Goal: Task Accomplishment & Management: Manage account settings

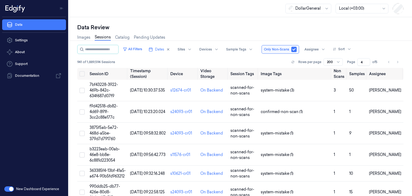
click at [374, 7] on div at bounding box center [359, 9] width 40 height 6
click at [375, 20] on div "Account Time (-05:00)" at bounding box center [359, 20] width 40 height 6
click at [144, 50] on button "All Filters" at bounding box center [133, 49] width 24 height 9
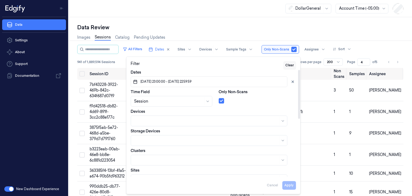
click at [291, 62] on button "Clear" at bounding box center [289, 65] width 13 height 9
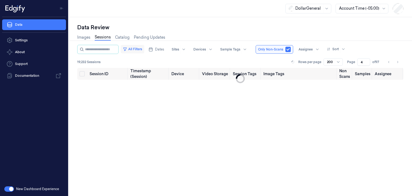
click at [143, 47] on button "All Filters" at bounding box center [133, 49] width 24 height 9
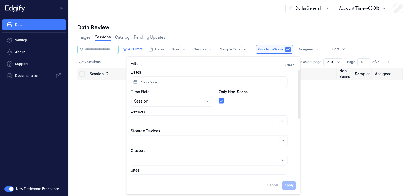
click at [153, 84] on button "Pick a date" at bounding box center [209, 81] width 157 height 11
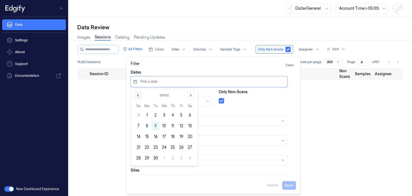
click at [139, 95] on icon "Go to the Previous Month" at bounding box center [138, 95] width 4 height 4
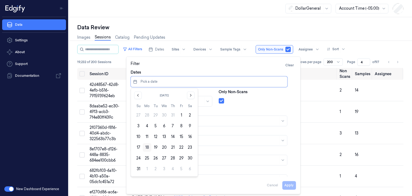
click at [147, 148] on button "18" at bounding box center [147, 147] width 9 height 9
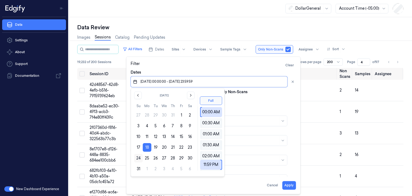
click at [138, 158] on button "24" at bounding box center [138, 158] width 9 height 9
type input "[DATE] 00:00:00 - [DATE] 23:59:59"
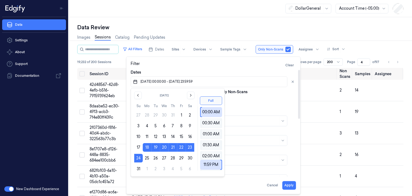
click at [268, 68] on div "Filter Clear" at bounding box center [213, 65] width 165 height 9
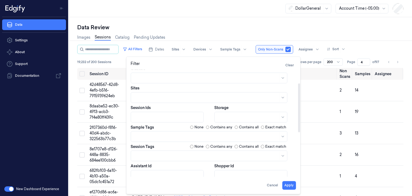
scroll to position [126, 0]
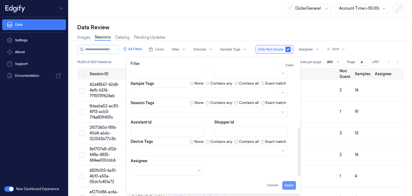
click at [289, 189] on button "Apply" at bounding box center [289, 185] width 14 height 9
type input "1"
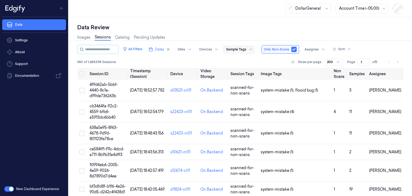
click at [246, 50] on div at bounding box center [236, 49] width 20 height 5
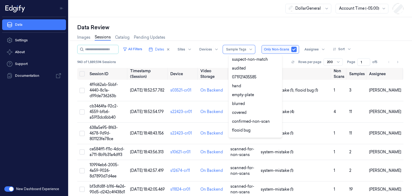
scroll to position [125, 0]
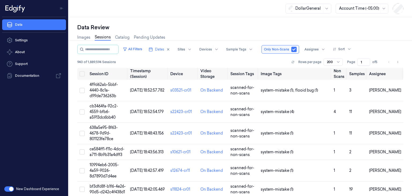
click at [217, 54] on div "All Filters Dates Sites Devices Sample Tags Only Non-Scans Assignee Sort 940 of…" at bounding box center [240, 56] width 326 height 23
click at [323, 47] on div "Assignee" at bounding box center [317, 49] width 33 height 9
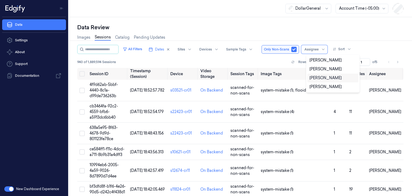
click at [330, 80] on div "[PERSON_NAME]" at bounding box center [325, 78] width 32 height 6
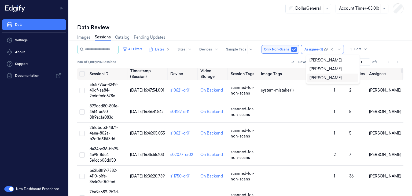
click at [392, 53] on div "All Filters Dates Sites Devices Sample Tags Only Non-Scans option [PERSON_NAME]…" at bounding box center [240, 49] width 326 height 9
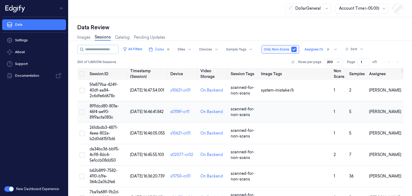
click at [98, 111] on span "899dcd80-801e-46f4-ae90-81f9acfa083c" at bounding box center [104, 112] width 29 height 16
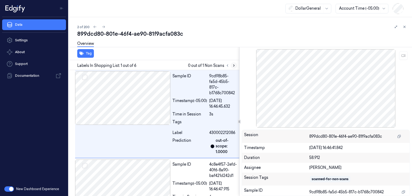
click at [236, 66] on button at bounding box center [234, 65] width 6 height 6
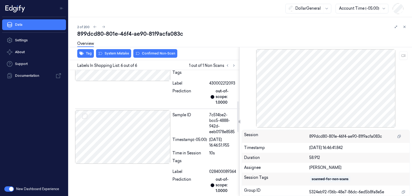
scroll to position [90, 0]
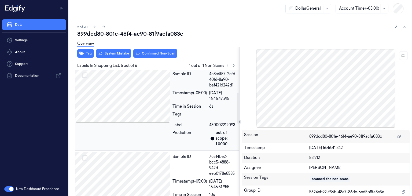
click at [146, 106] on div at bounding box center [122, 96] width 95 height 54
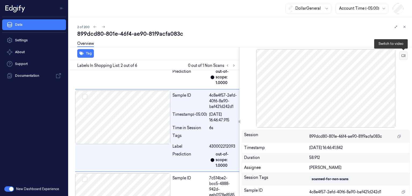
click at [405, 53] on button at bounding box center [403, 55] width 9 height 9
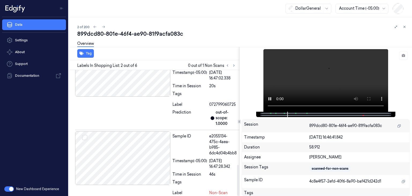
scroll to position [385, 0]
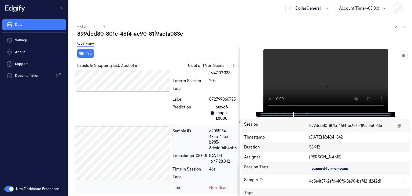
click at [163, 140] on div at bounding box center [122, 153] width 95 height 54
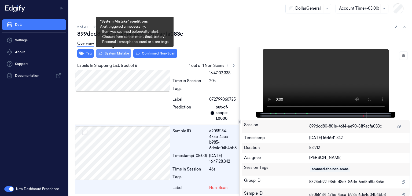
click at [121, 53] on button "System Mistake" at bounding box center [113, 53] width 35 height 9
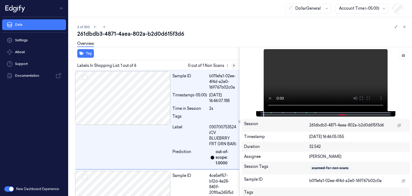
click at [234, 66] on icon at bounding box center [234, 66] width 4 height 4
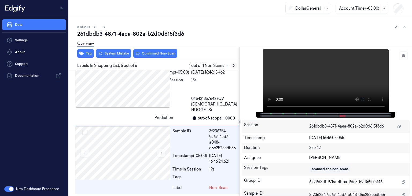
scroll to position [436, 0]
click at [403, 56] on icon at bounding box center [403, 56] width 4 height 4
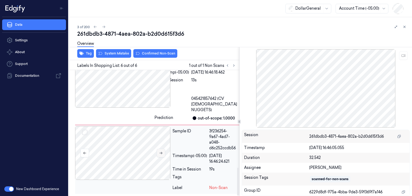
click at [162, 152] on icon at bounding box center [161, 153] width 4 height 4
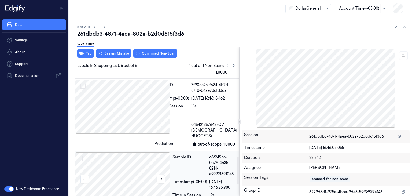
scroll to position [382, 0]
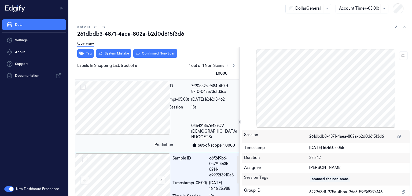
click at [138, 109] on div at bounding box center [113, 108] width 77 height 54
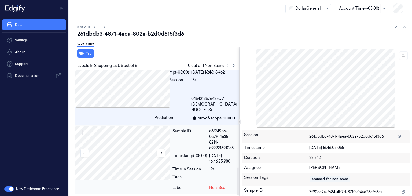
click at [143, 147] on div at bounding box center [122, 153] width 95 height 54
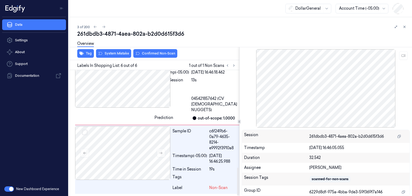
scroll to position [436, 0]
click at [124, 52] on button "System Mistake" at bounding box center [113, 53] width 35 height 9
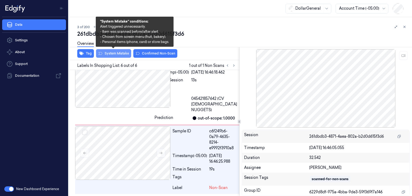
scroll to position [447, 0]
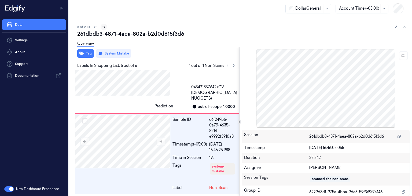
click at [106, 27] on button at bounding box center [104, 27] width 6 height 6
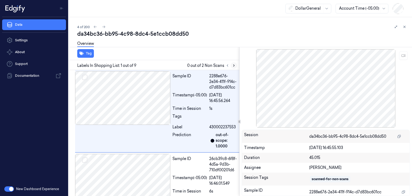
click at [234, 67] on icon at bounding box center [234, 66] width 4 height 4
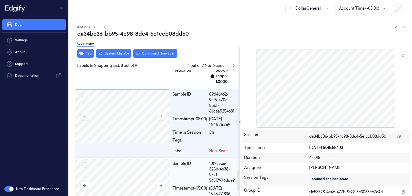
scroll to position [615, 0]
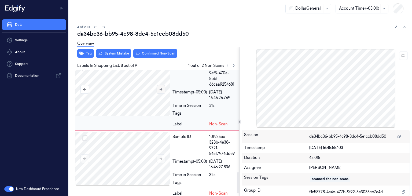
click at [161, 91] on icon at bounding box center [160, 89] width 3 height 2
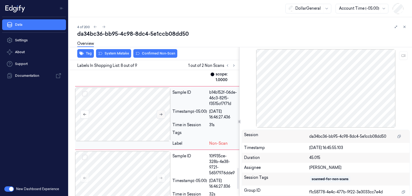
scroll to position [588, 0]
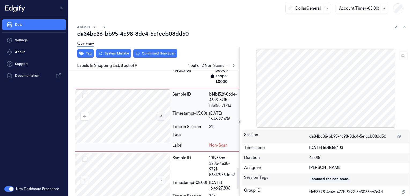
click at [160, 118] on icon at bounding box center [161, 116] width 4 height 4
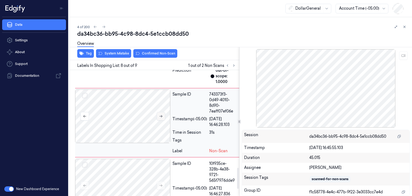
click at [160, 118] on icon at bounding box center [161, 116] width 4 height 4
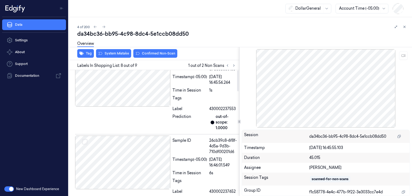
scroll to position [0, 0]
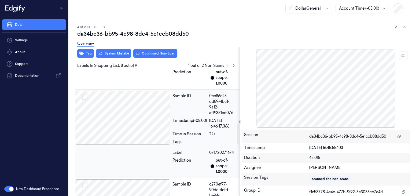
click at [147, 119] on div at bounding box center [122, 118] width 95 height 54
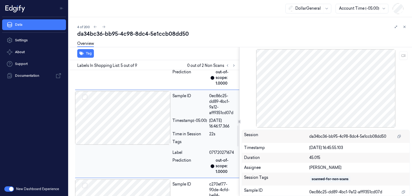
scroll to position [333, 0]
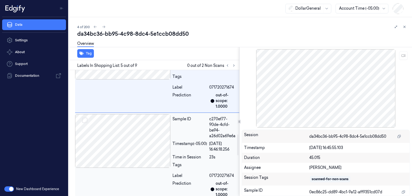
click at [143, 140] on div at bounding box center [122, 141] width 95 height 54
click at [137, 152] on div at bounding box center [122, 141] width 95 height 54
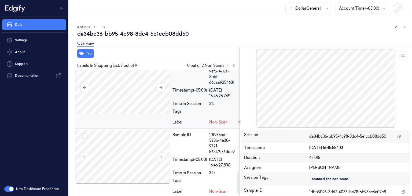
click at [129, 104] on div at bounding box center [122, 88] width 95 height 54
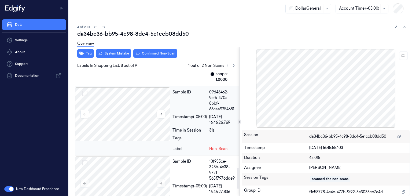
scroll to position [588, 0]
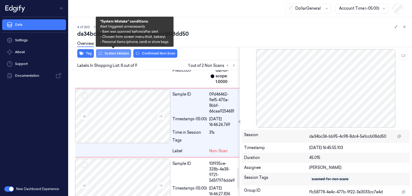
click at [115, 55] on button "System Mistake" at bounding box center [113, 53] width 35 height 9
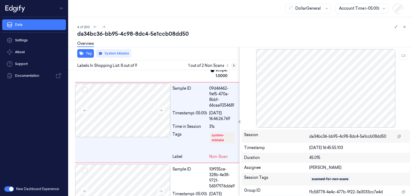
click at [233, 66] on icon at bounding box center [234, 66] width 4 height 4
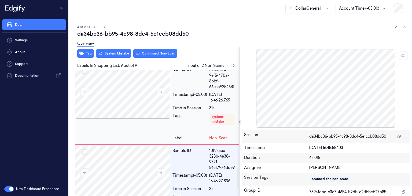
scroll to position [589, 0]
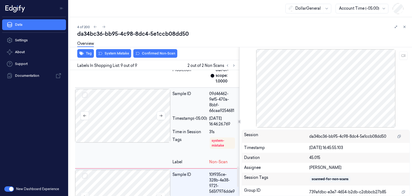
click at [165, 112] on div at bounding box center [122, 116] width 95 height 54
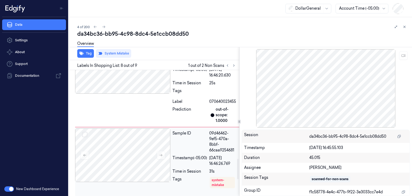
scroll to position [540, 0]
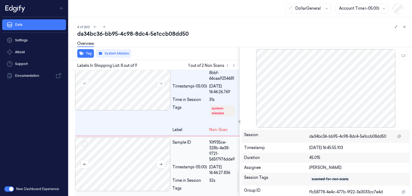
click at [153, 161] on div at bounding box center [122, 164] width 95 height 54
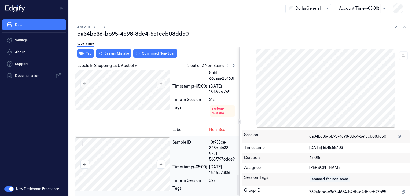
scroll to position [642, 0]
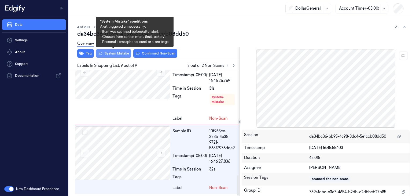
click at [113, 55] on button "System Mistake" at bounding box center [113, 53] width 35 height 9
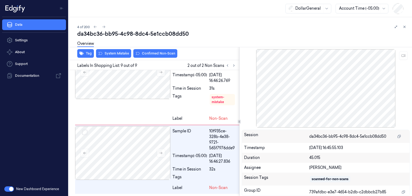
scroll to position [654, 0]
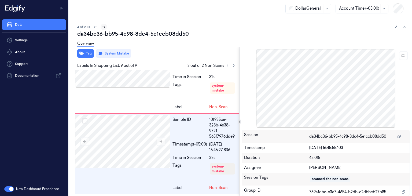
click at [106, 27] on button at bounding box center [104, 27] width 6 height 6
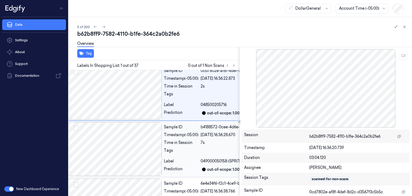
scroll to position [0, 9]
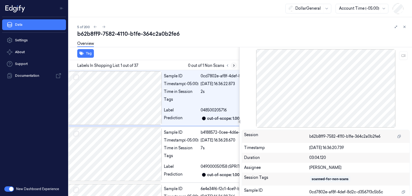
click at [232, 65] on icon at bounding box center [234, 66] width 4 height 4
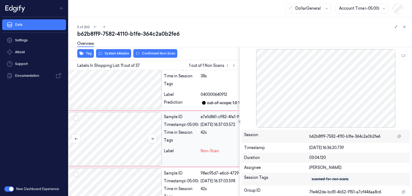
scroll to position [527, 9]
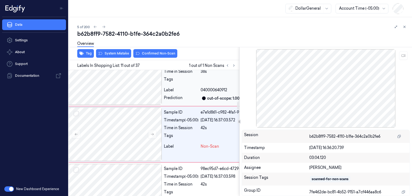
click at [143, 87] on div at bounding box center [114, 78] width 95 height 54
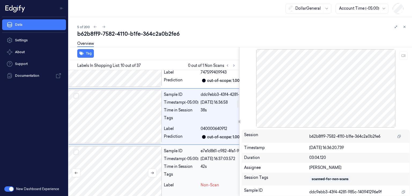
scroll to position [498, 9]
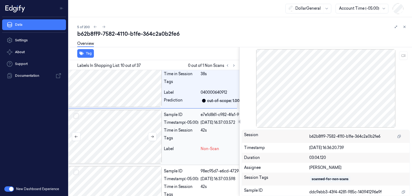
click at [131, 135] on div at bounding box center [114, 137] width 95 height 54
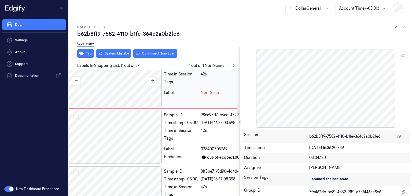
click at [131, 135] on div at bounding box center [114, 137] width 95 height 54
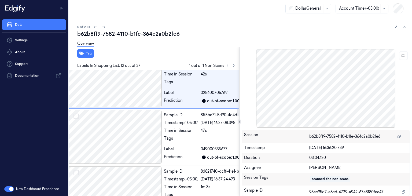
click at [131, 135] on div at bounding box center [114, 137] width 95 height 54
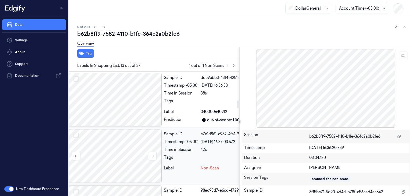
click at [131, 142] on div at bounding box center [114, 156] width 95 height 54
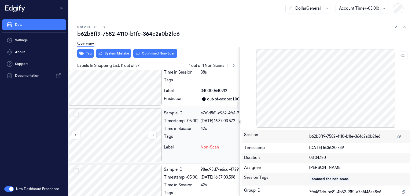
scroll to position [527, 9]
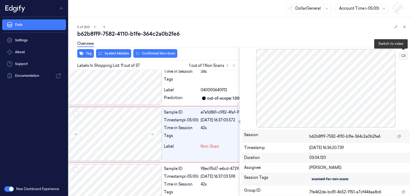
click at [405, 54] on icon at bounding box center [403, 56] width 4 height 4
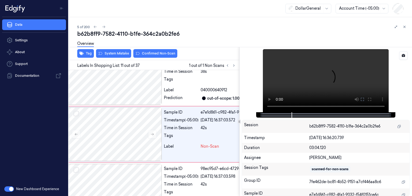
click at [335, 81] on video at bounding box center [326, 80] width 126 height 63
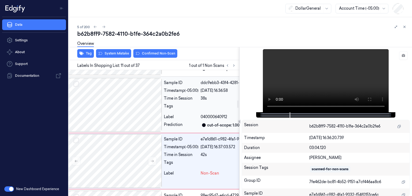
click at [133, 112] on div at bounding box center [114, 105] width 95 height 54
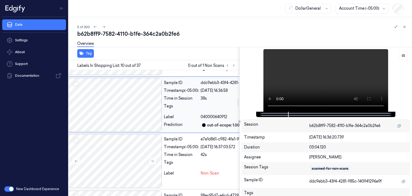
scroll to position [471, 9]
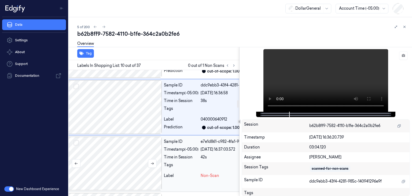
click at [130, 161] on div at bounding box center [114, 163] width 95 height 54
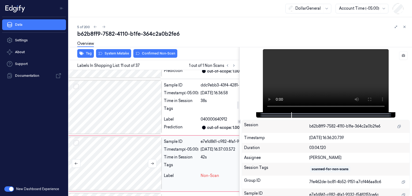
scroll to position [527, 9]
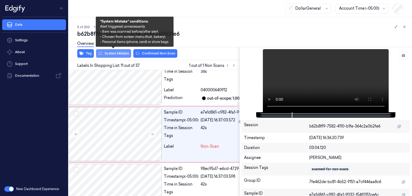
click at [112, 53] on button "System Mistake" at bounding box center [113, 53] width 35 height 9
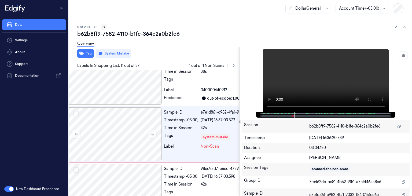
click at [105, 27] on button at bounding box center [104, 27] width 6 height 6
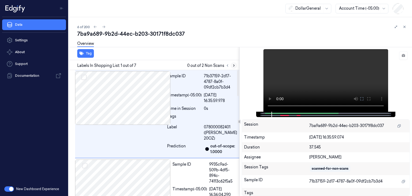
click at [233, 66] on icon at bounding box center [233, 66] width 1 height 2
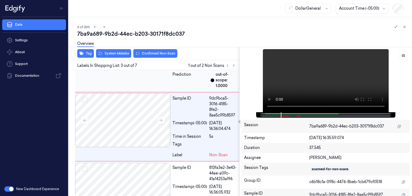
scroll to position [170, 0]
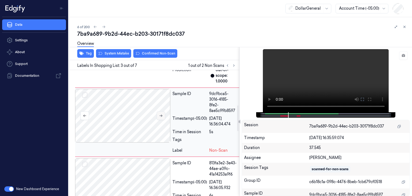
click at [163, 120] on button at bounding box center [161, 115] width 9 height 9
click at [405, 56] on button at bounding box center [403, 55] width 9 height 9
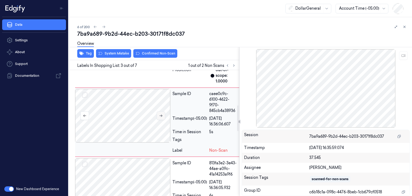
click at [163, 120] on button at bounding box center [161, 115] width 9 height 9
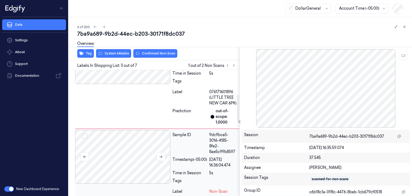
scroll to position [116, 0]
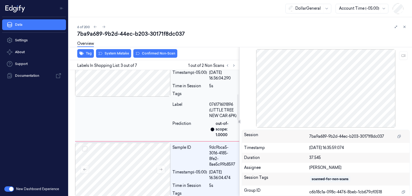
click at [148, 91] on div at bounding box center [122, 70] width 95 height 54
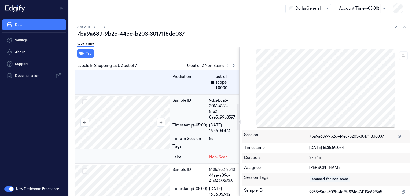
click at [149, 129] on div at bounding box center [122, 122] width 95 height 54
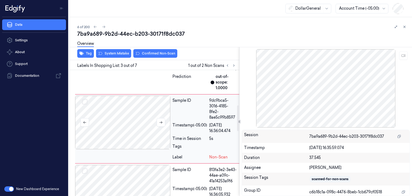
scroll to position [170, 0]
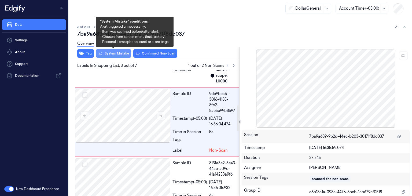
click at [112, 53] on button "System Mistake" at bounding box center [113, 53] width 35 height 9
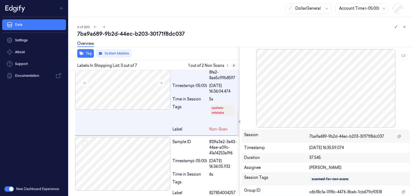
click at [234, 65] on icon at bounding box center [233, 66] width 1 height 2
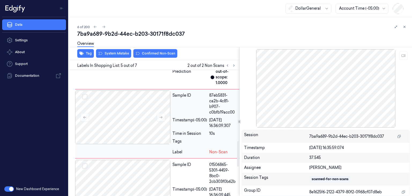
scroll to position [350, 0]
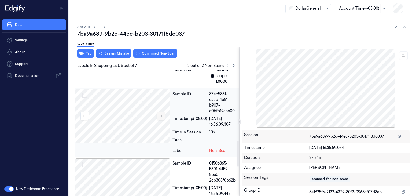
click at [162, 120] on button at bounding box center [161, 116] width 9 height 9
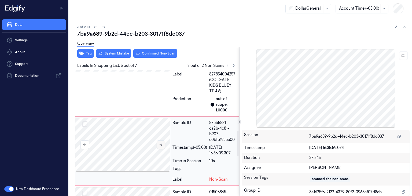
scroll to position [296, 0]
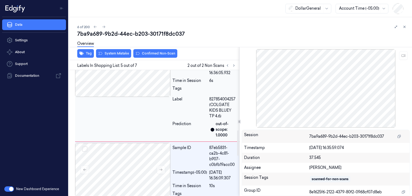
click at [152, 94] on div at bounding box center [122, 70] width 95 height 54
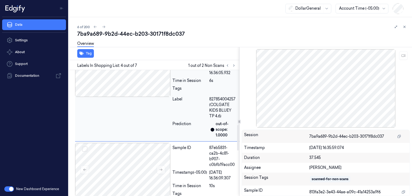
scroll to position [266, 0]
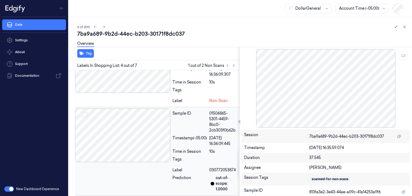
click at [149, 143] on div at bounding box center [122, 135] width 95 height 54
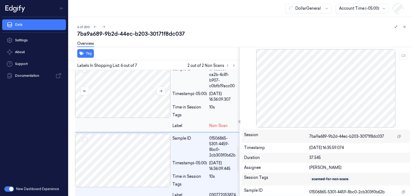
click at [146, 109] on div at bounding box center [122, 91] width 95 height 54
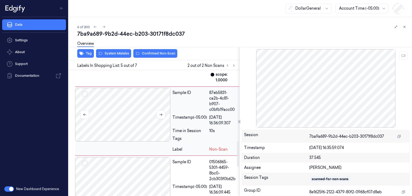
scroll to position [350, 0]
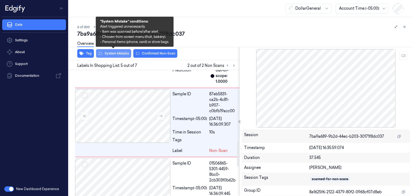
click at [111, 54] on button "System Mistake" at bounding box center [113, 53] width 35 height 9
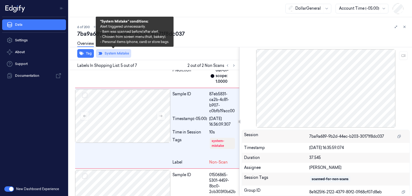
scroll to position [356, 0]
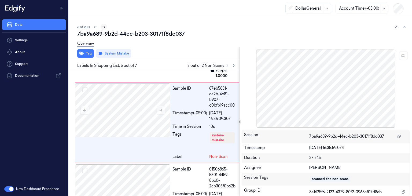
click at [105, 28] on button at bounding box center [104, 27] width 6 height 6
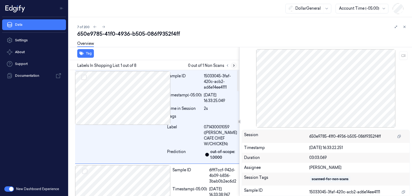
click at [234, 64] on icon at bounding box center [234, 66] width 4 height 4
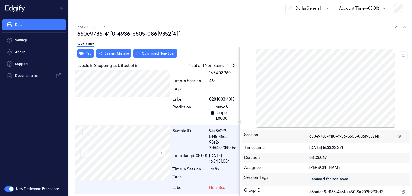
scroll to position [623, 0]
click at [159, 152] on icon at bounding box center [161, 153] width 4 height 4
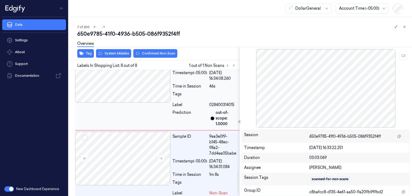
click at [141, 102] on div at bounding box center [122, 76] width 95 height 54
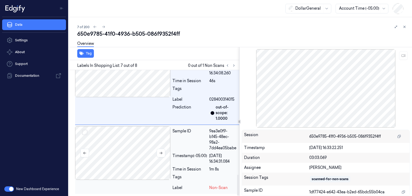
click at [140, 140] on div at bounding box center [122, 153] width 95 height 54
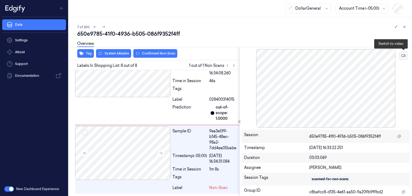
click at [405, 56] on button at bounding box center [403, 55] width 9 height 9
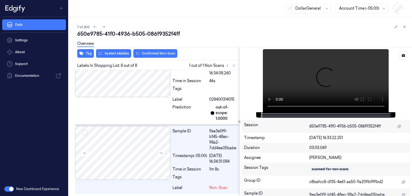
click at [337, 86] on video at bounding box center [326, 80] width 126 height 63
